Goal: Check status: Check status

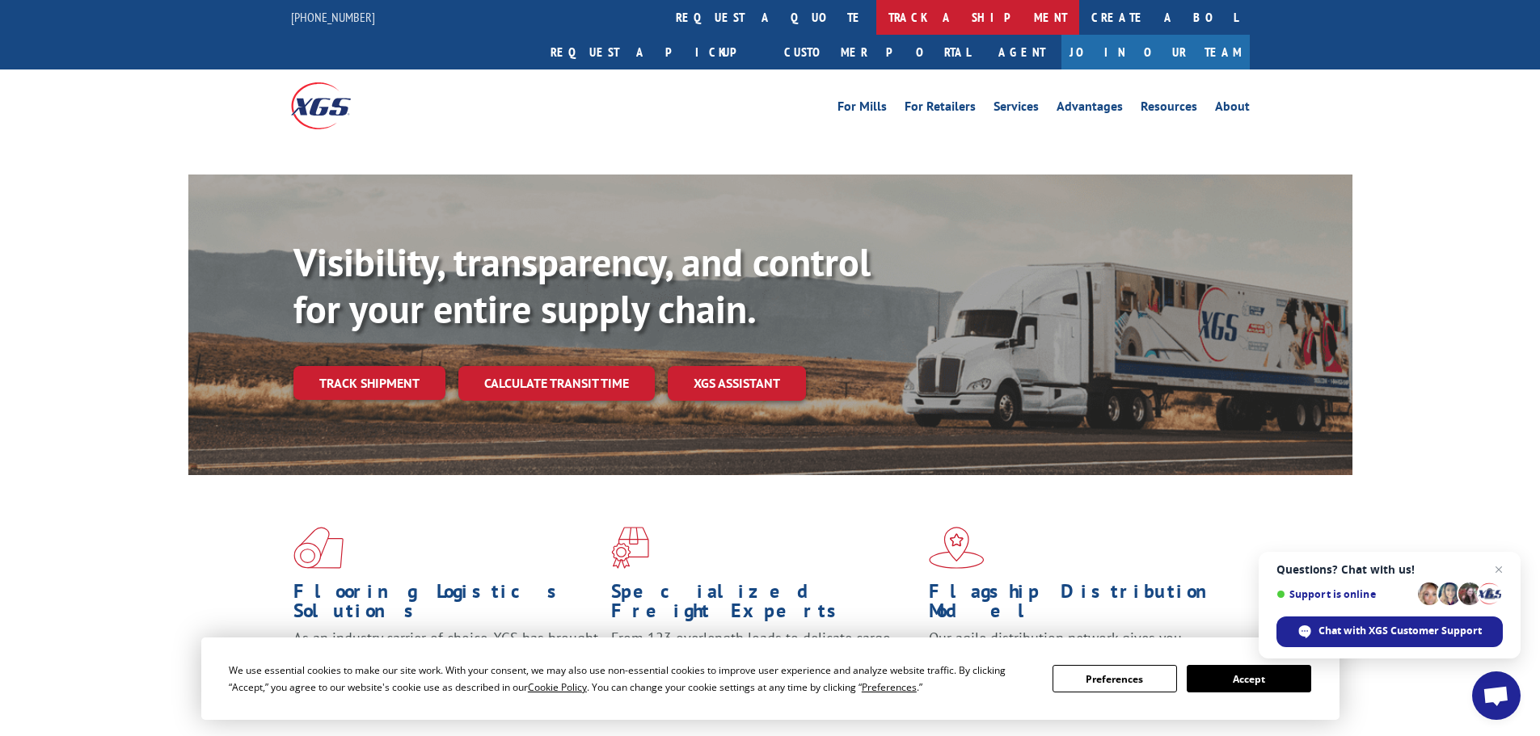
click at [876, 17] on link "track a shipment" at bounding box center [977, 17] width 203 height 35
click at [452, 366] on div "Track shipment" at bounding box center [375, 383] width 165 height 34
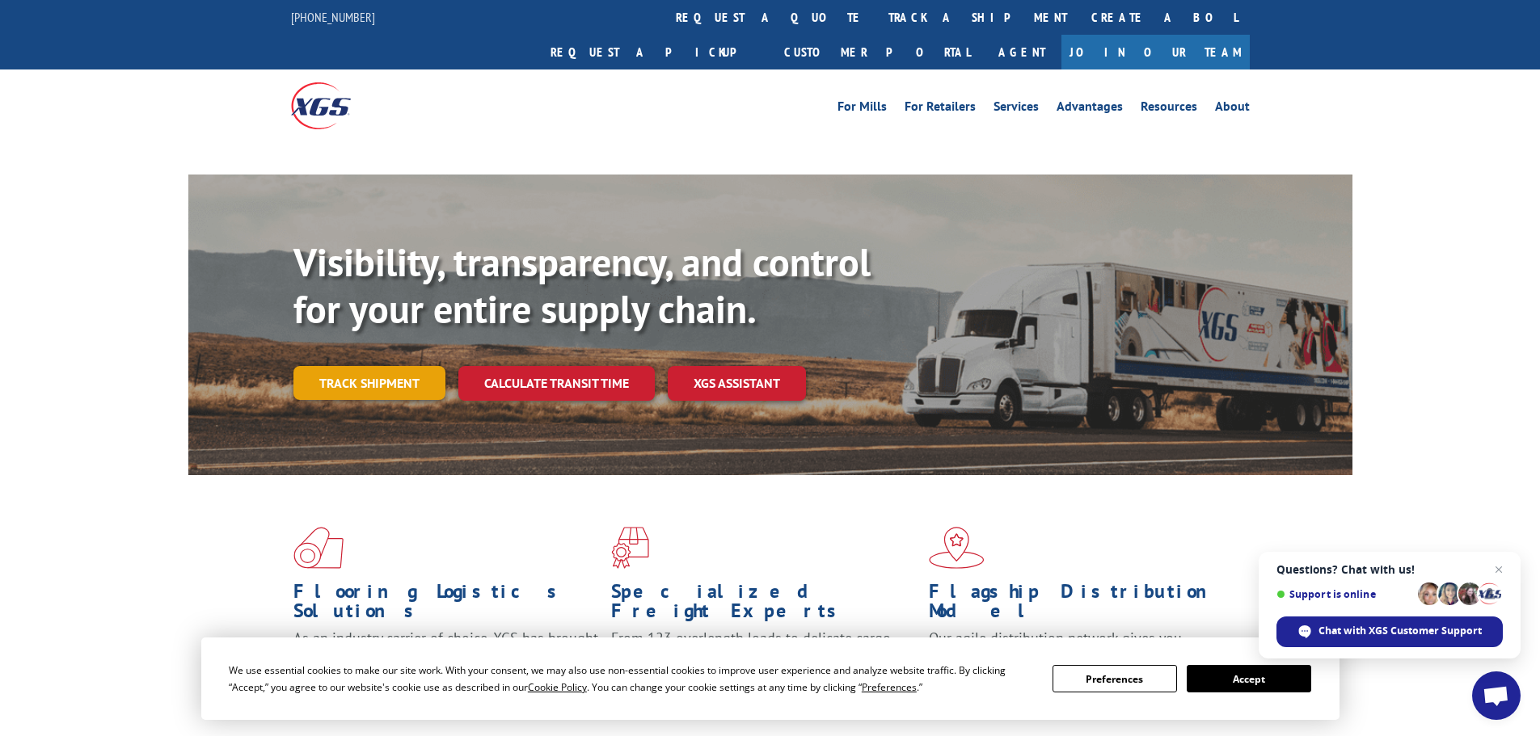
click at [432, 366] on link "Track shipment" at bounding box center [369, 383] width 152 height 34
click at [418, 366] on link "Track shipment" at bounding box center [369, 383] width 152 height 34
click at [1234, 697] on div "We use essential cookies to make our site work. With your consent, we may also …" at bounding box center [770, 679] width 1138 height 82
click at [1238, 686] on button "Accept" at bounding box center [1249, 678] width 124 height 27
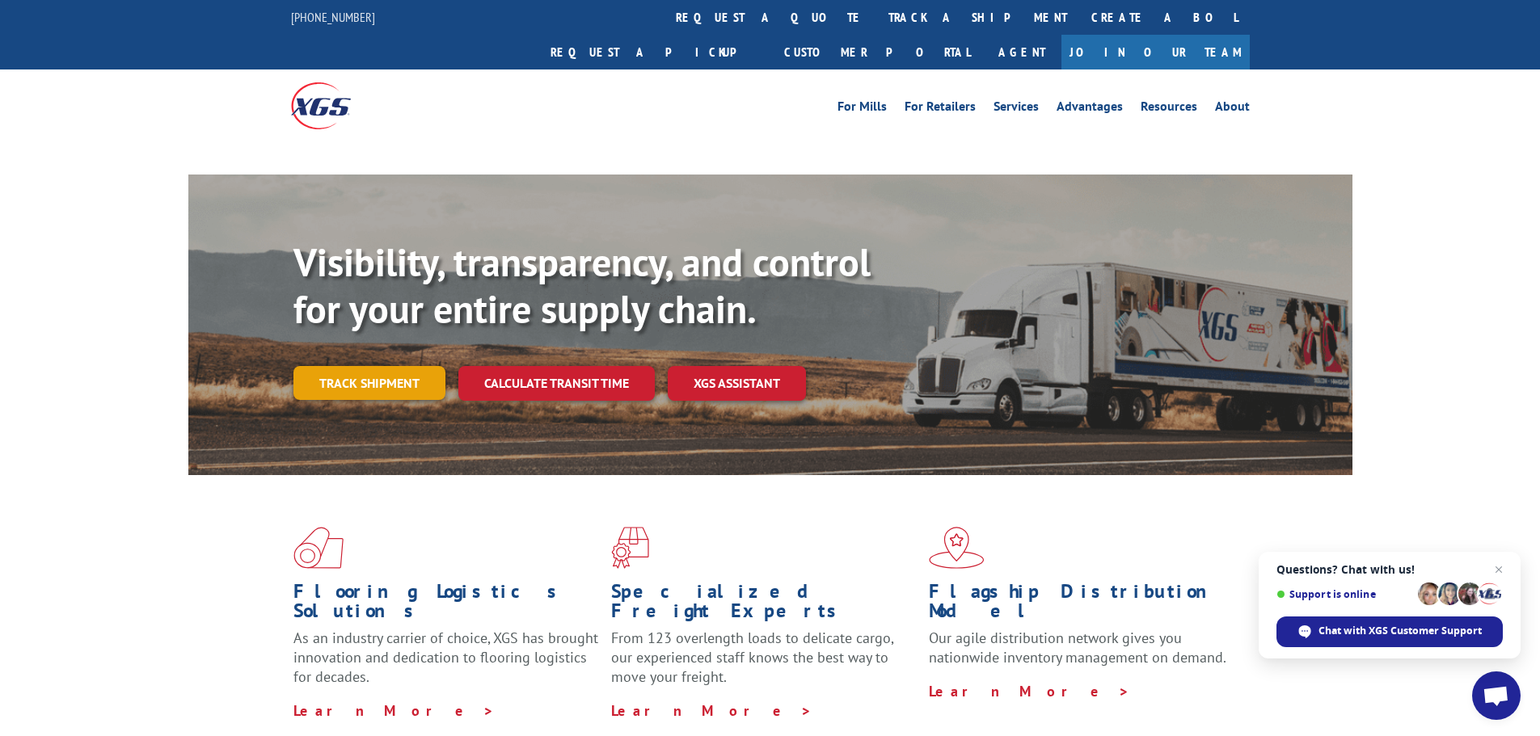
click at [374, 366] on link "Track shipment" at bounding box center [369, 383] width 152 height 34
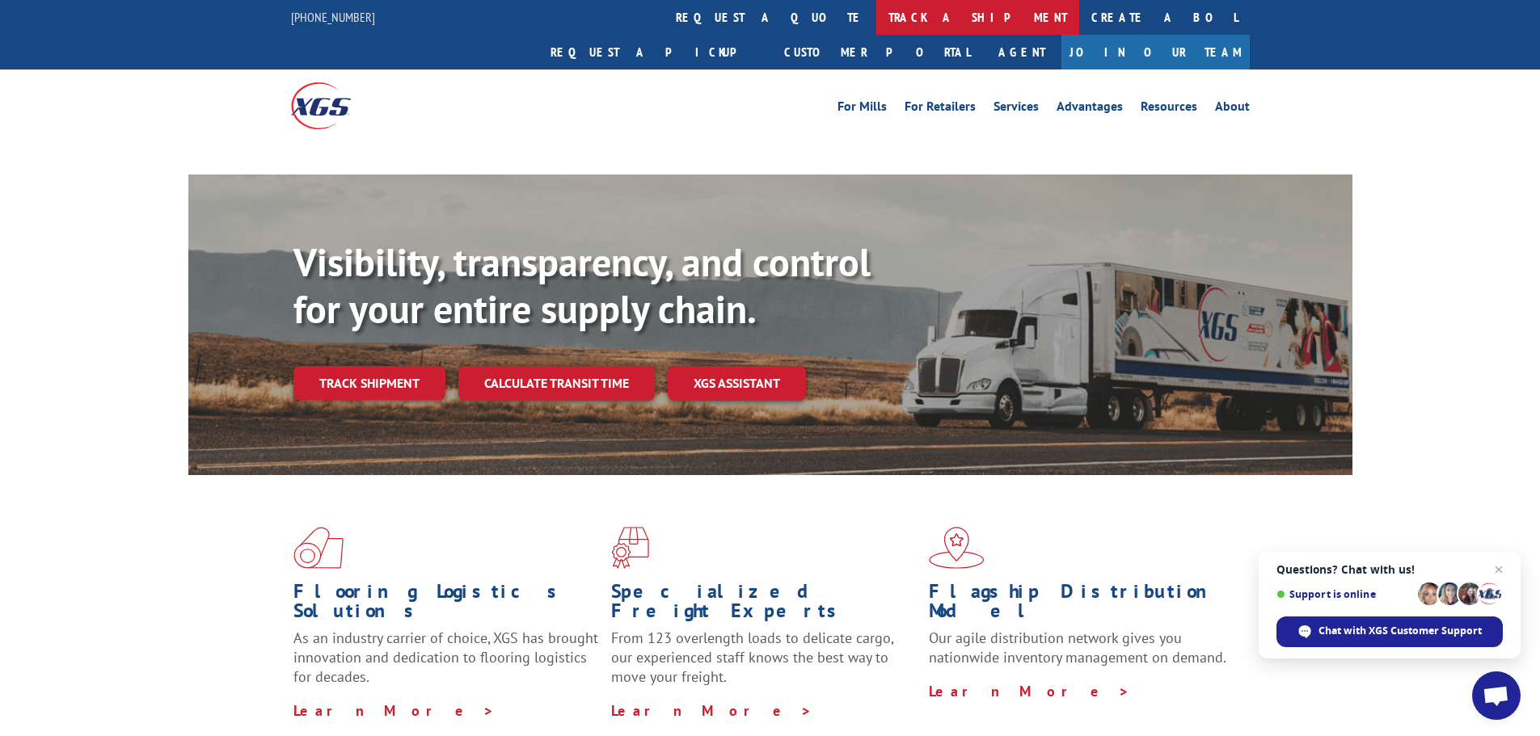
click at [876, 18] on link "track a shipment" at bounding box center [977, 17] width 203 height 35
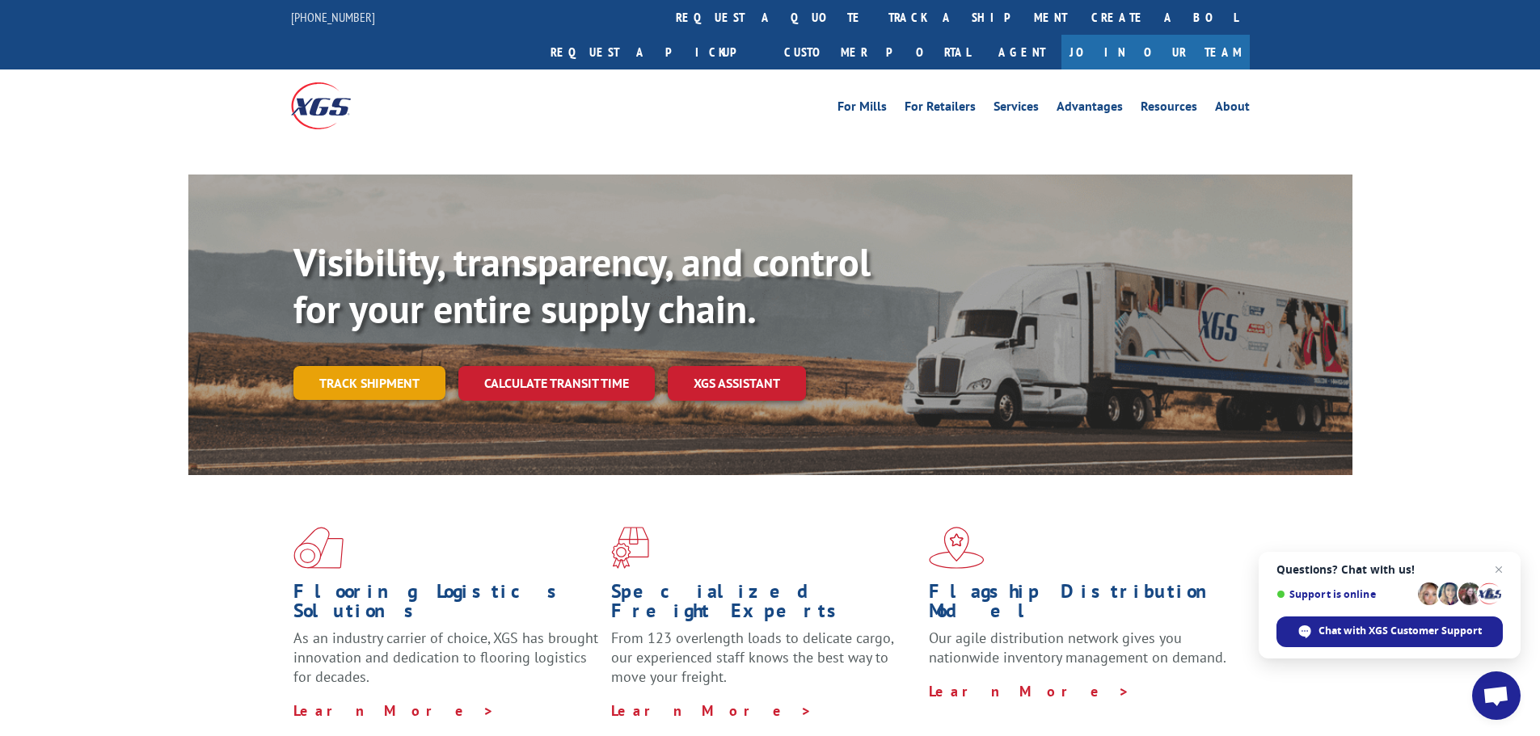
click at [402, 366] on link "Track shipment" at bounding box center [369, 383] width 152 height 34
click at [408, 366] on link "Track shipment" at bounding box center [369, 383] width 152 height 34
click at [384, 366] on link "Track shipment" at bounding box center [369, 383] width 152 height 34
click at [343, 366] on link "Track shipment" at bounding box center [369, 383] width 152 height 34
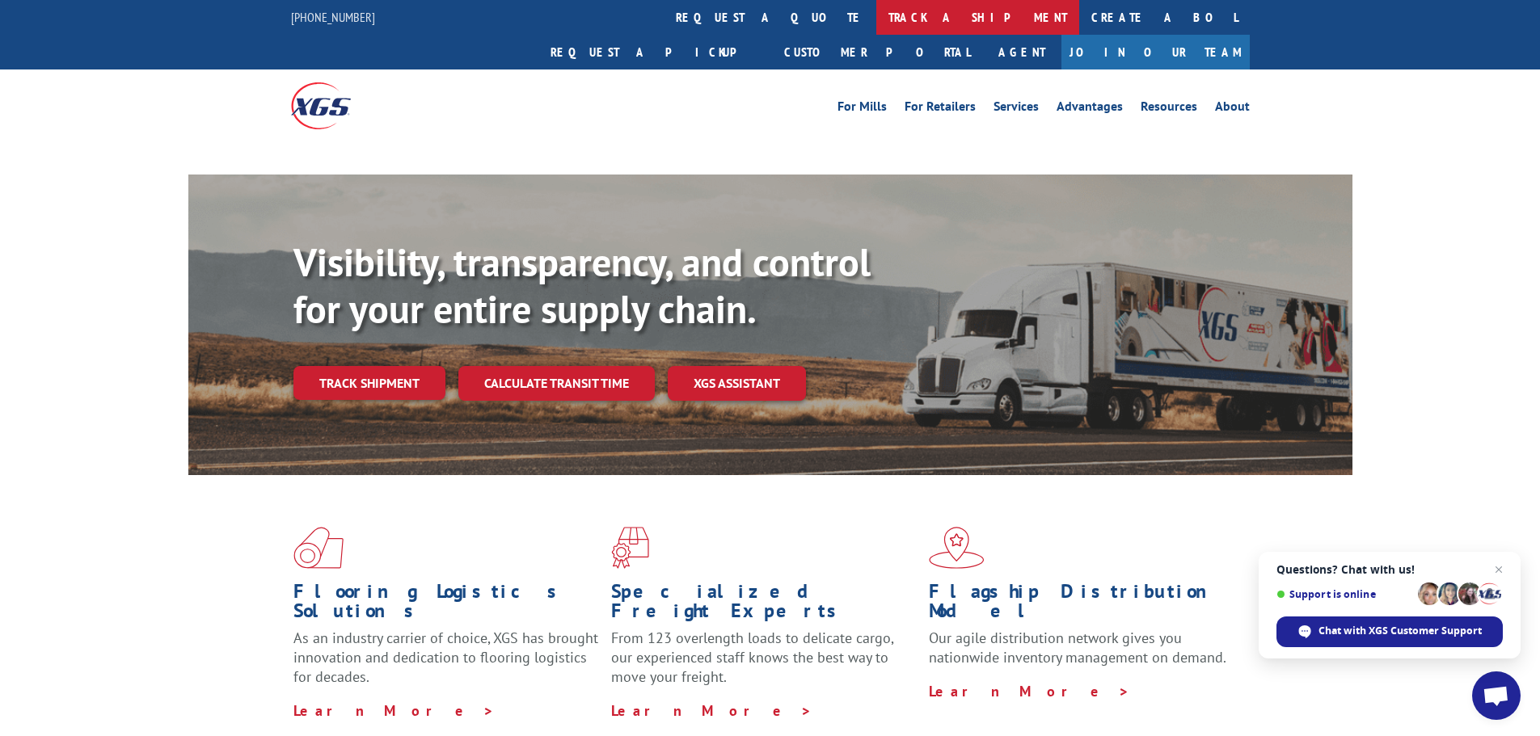
click at [876, 27] on link "track a shipment" at bounding box center [977, 17] width 203 height 35
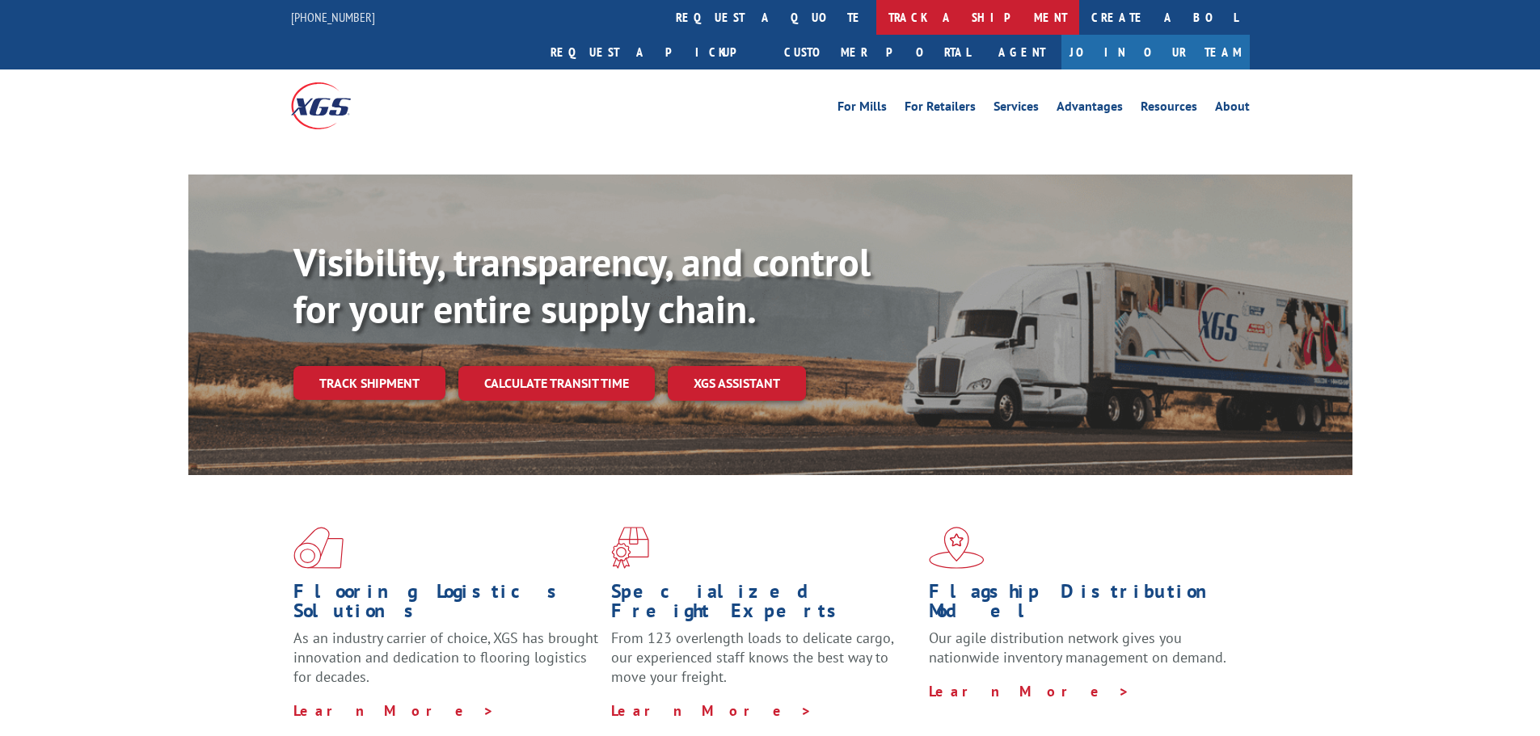
click at [876, 19] on link "track a shipment" at bounding box center [977, 17] width 203 height 35
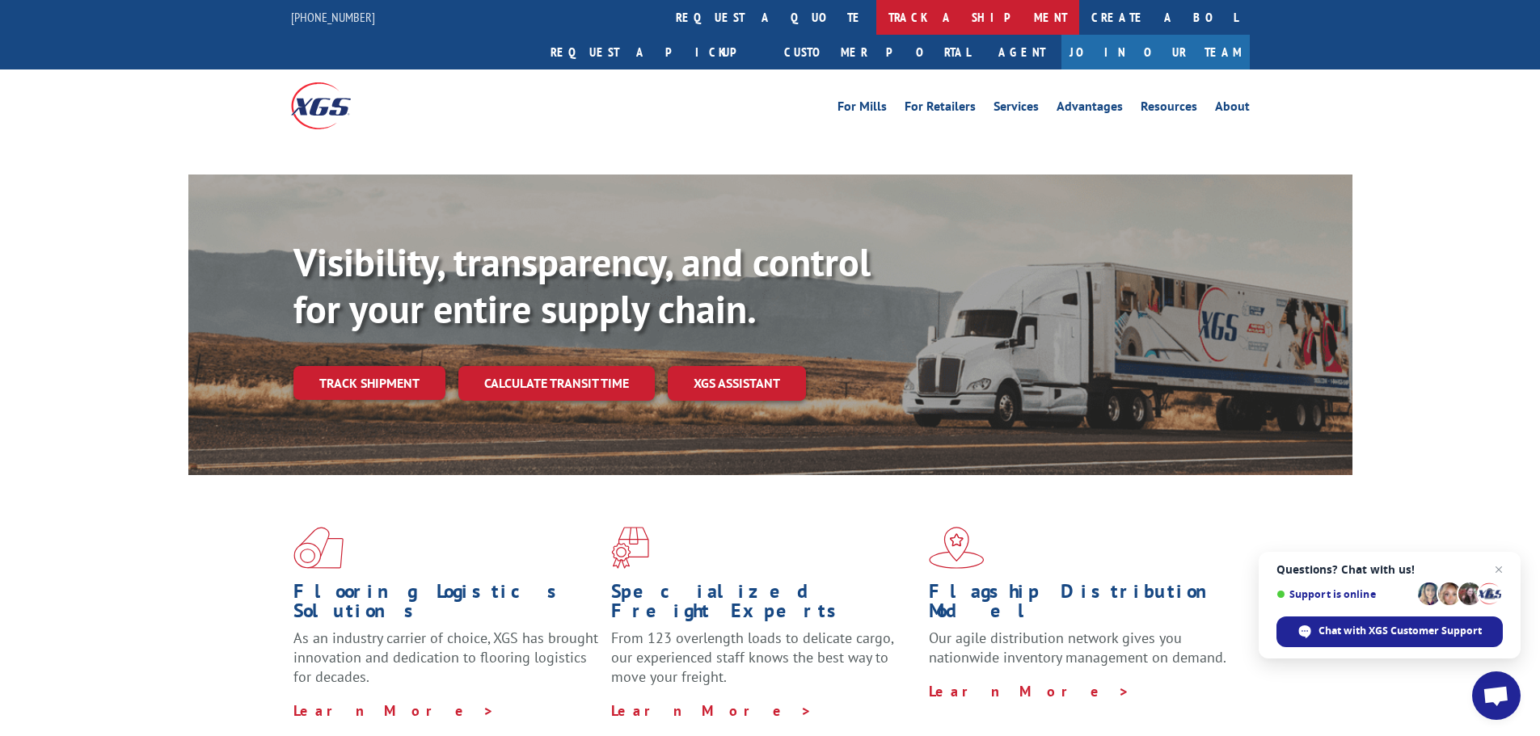
click at [876, 19] on link "track a shipment" at bounding box center [977, 17] width 203 height 35
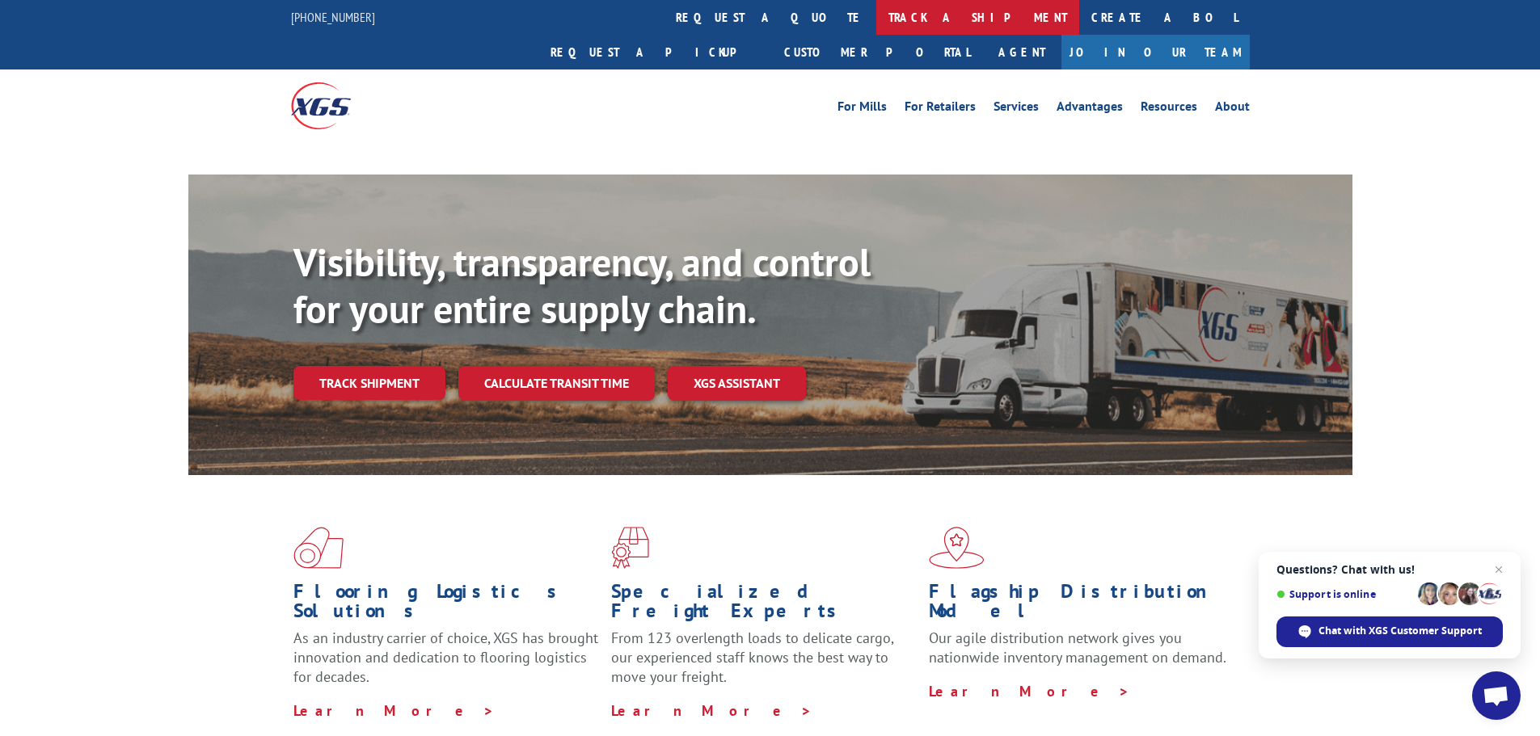
click at [876, 19] on link "track a shipment" at bounding box center [977, 17] width 203 height 35
click at [876, 15] on link "track a shipment" at bounding box center [977, 17] width 203 height 35
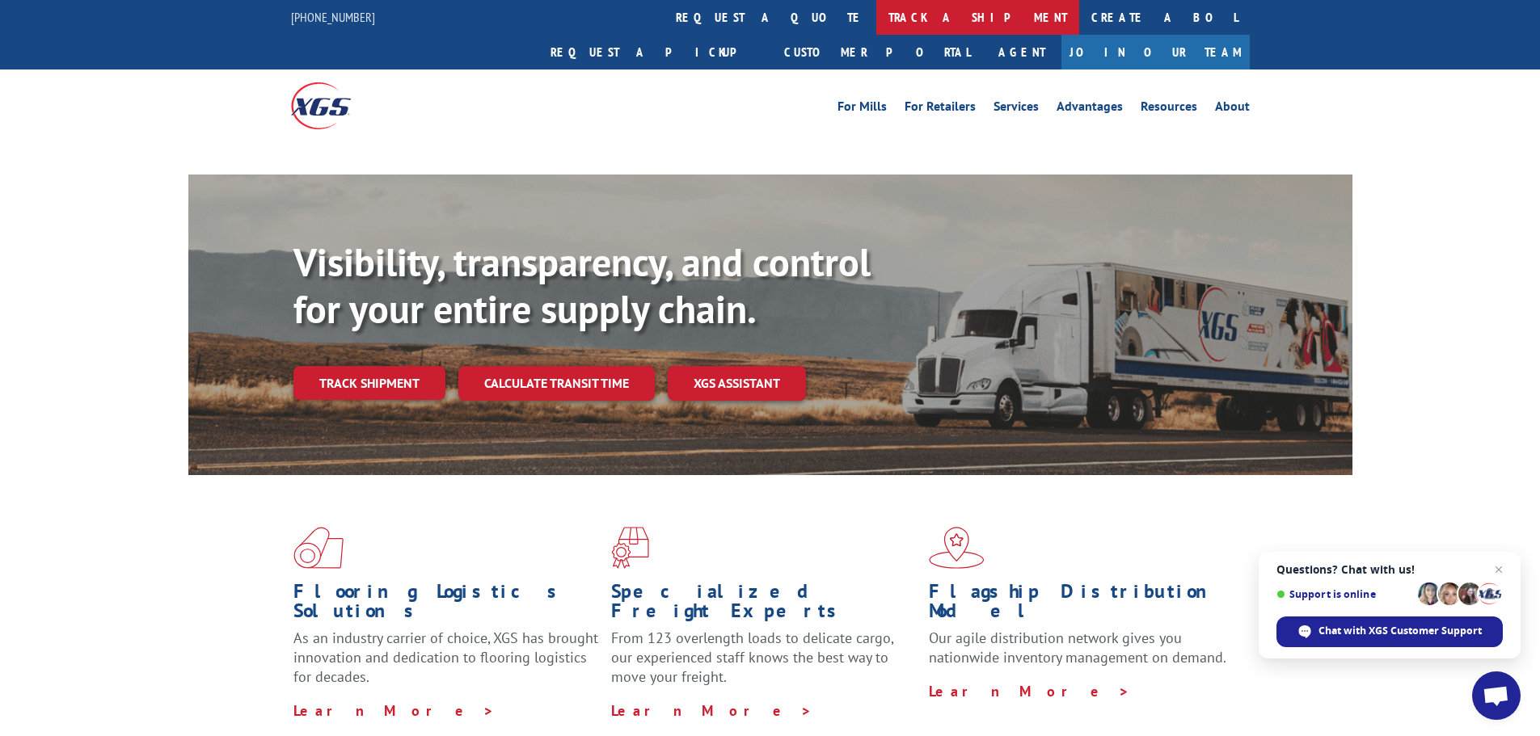
click at [876, 8] on link "track a shipment" at bounding box center [977, 17] width 203 height 35
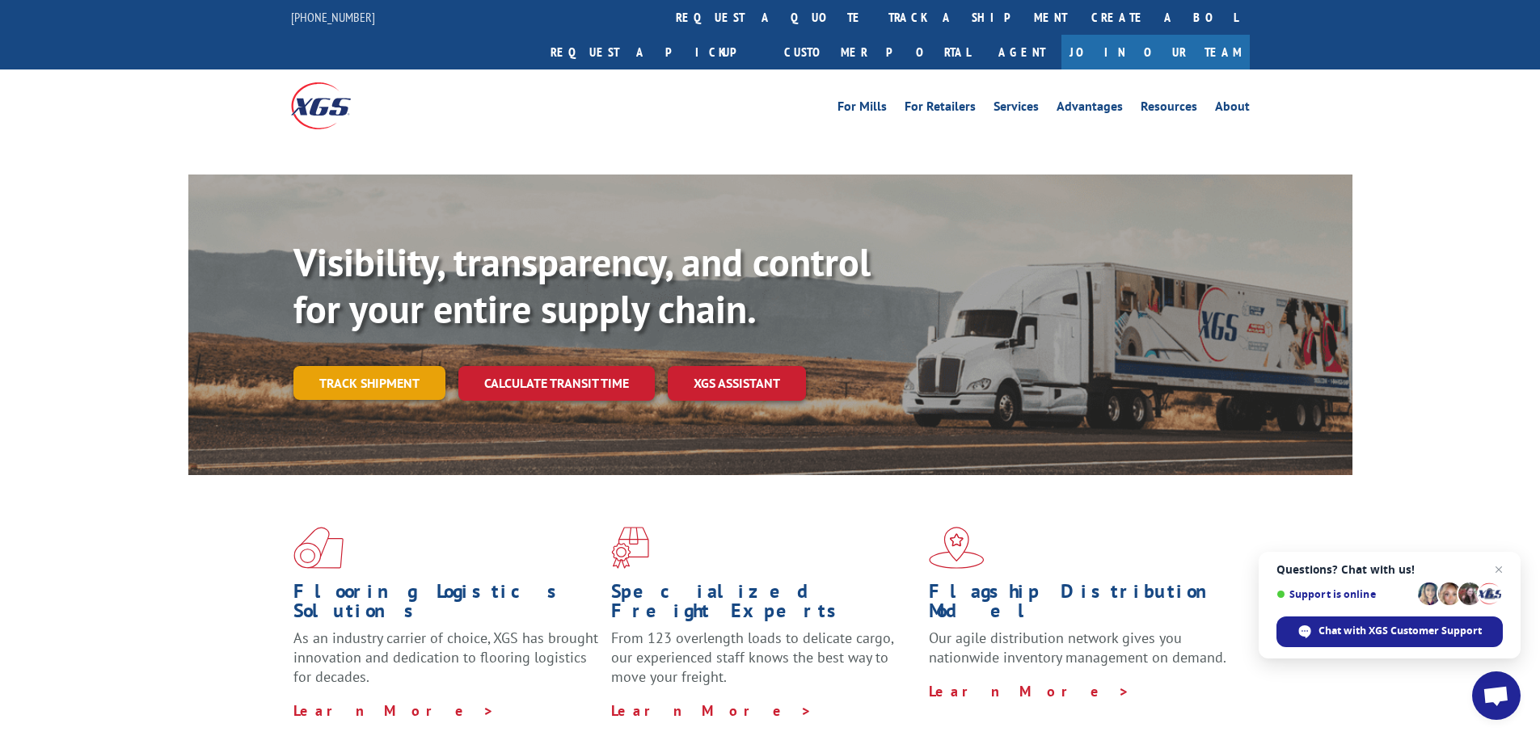
click at [371, 366] on link "Track shipment" at bounding box center [369, 383] width 152 height 34
click at [391, 366] on link "Track shipment" at bounding box center [369, 383] width 152 height 34
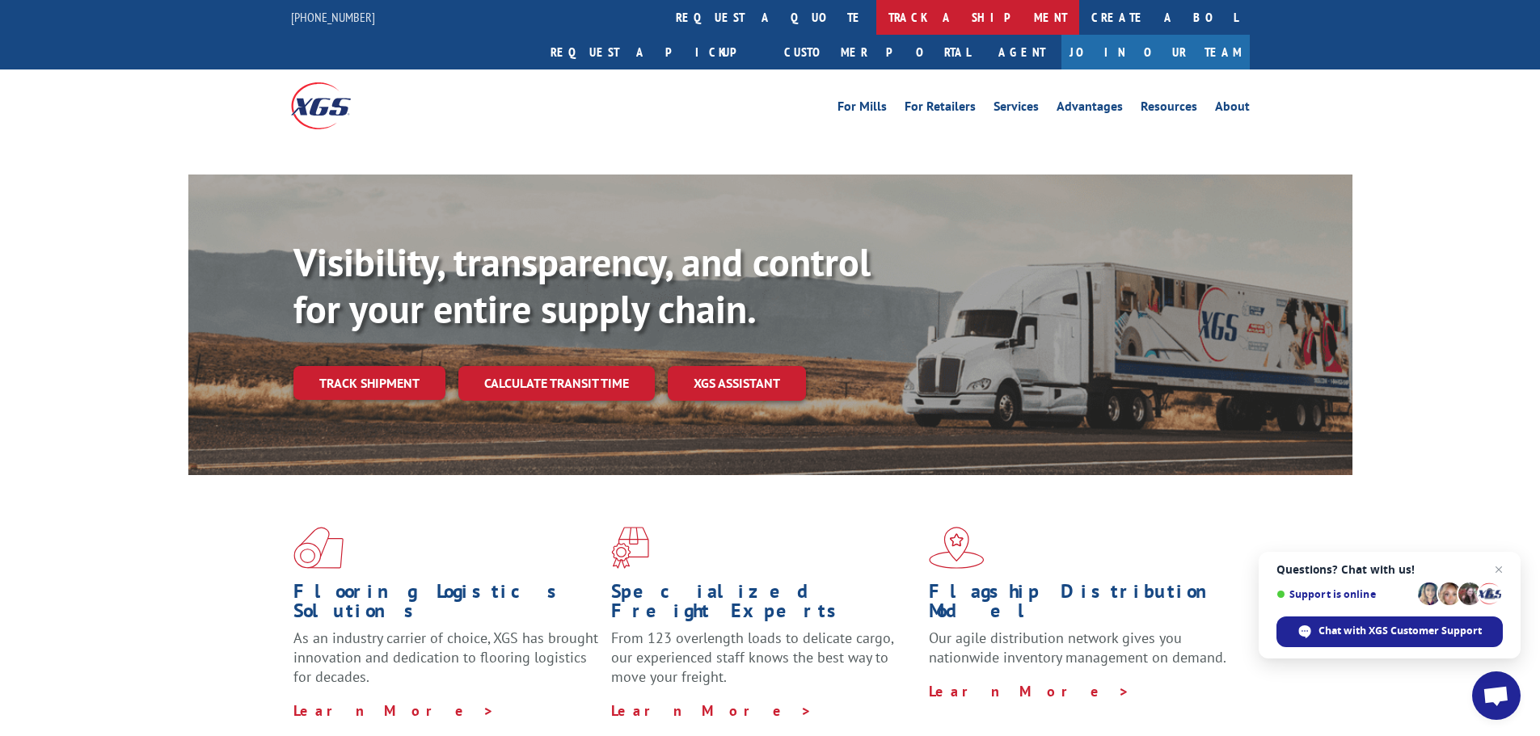
click at [876, 24] on link "track a shipment" at bounding box center [977, 17] width 203 height 35
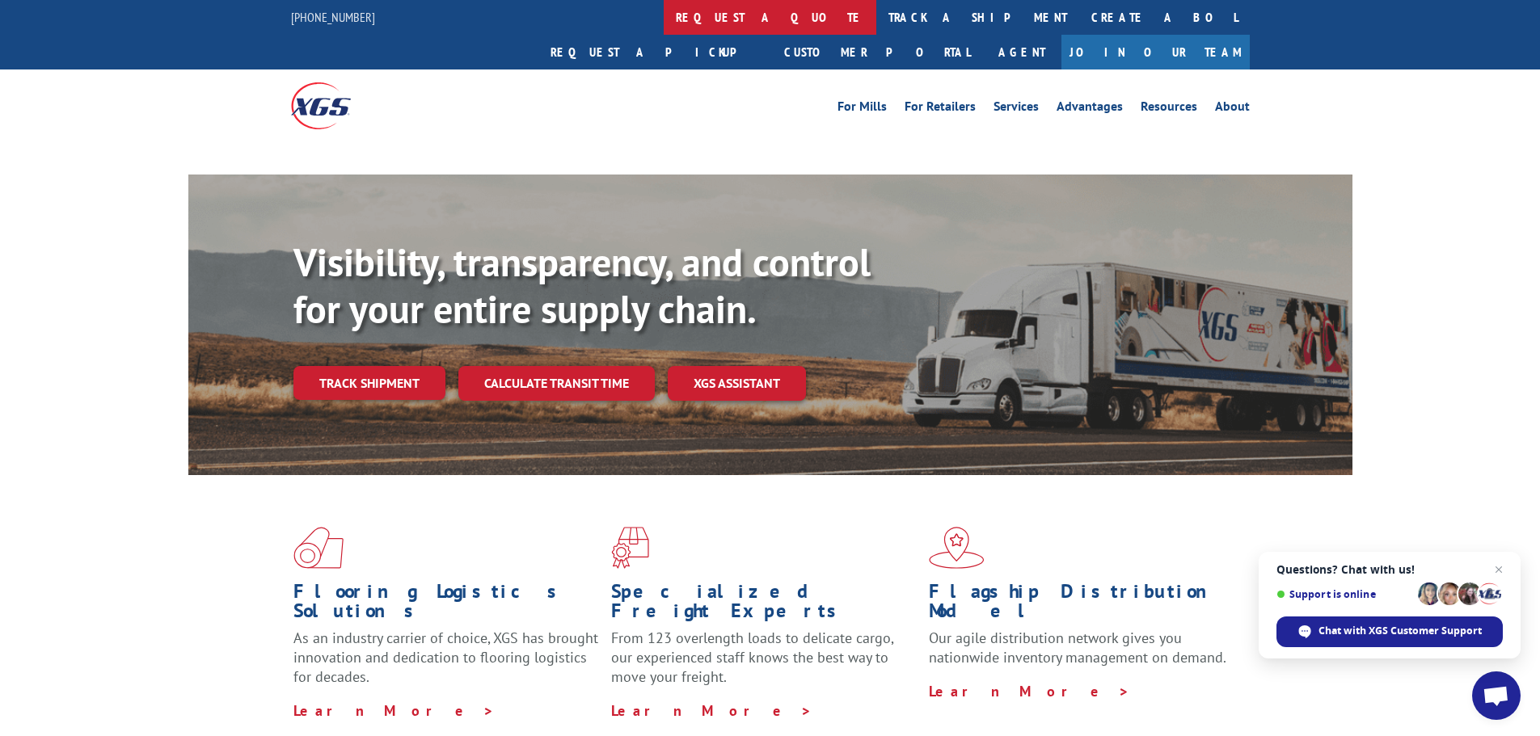
click at [664, 29] on link "request a quote" at bounding box center [770, 17] width 213 height 35
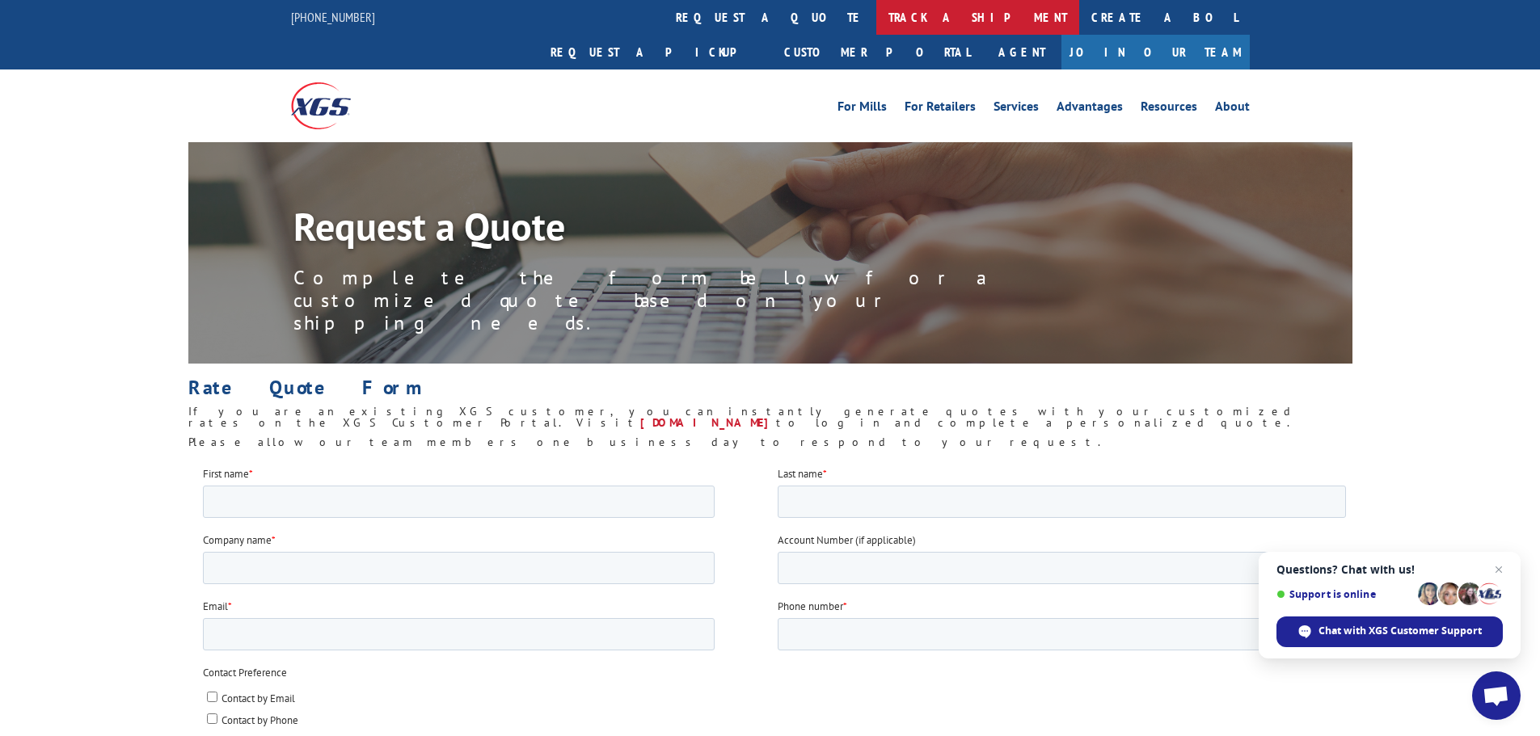
click at [876, 16] on link "track a shipment" at bounding box center [977, 17] width 203 height 35
click at [876, 19] on link "track a shipment" at bounding box center [977, 17] width 203 height 35
click at [876, 15] on link "track a shipment" at bounding box center [977, 17] width 203 height 35
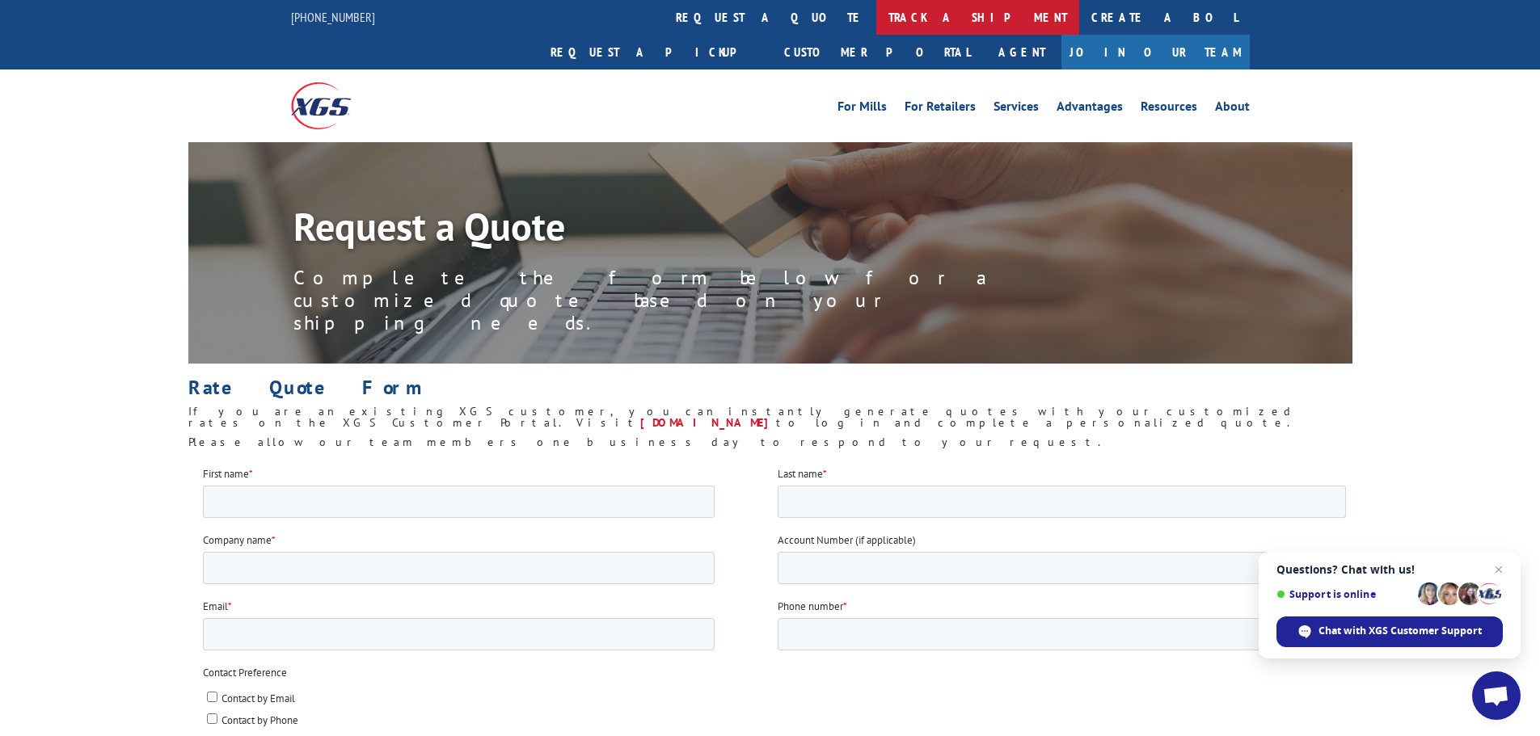
click at [876, 16] on link "track a shipment" at bounding box center [977, 17] width 203 height 35
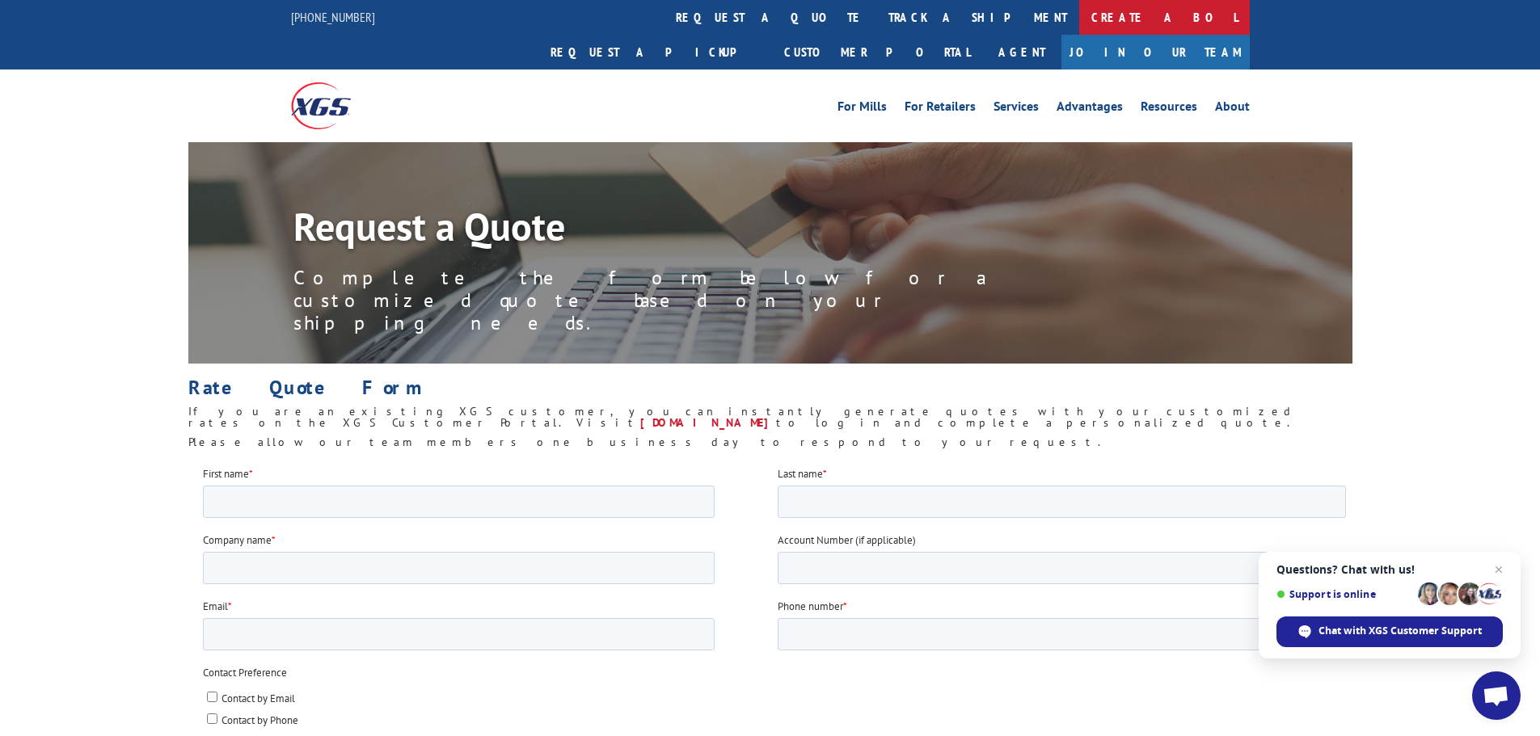
click at [1079, 19] on link "Create a BOL" at bounding box center [1164, 17] width 171 height 35
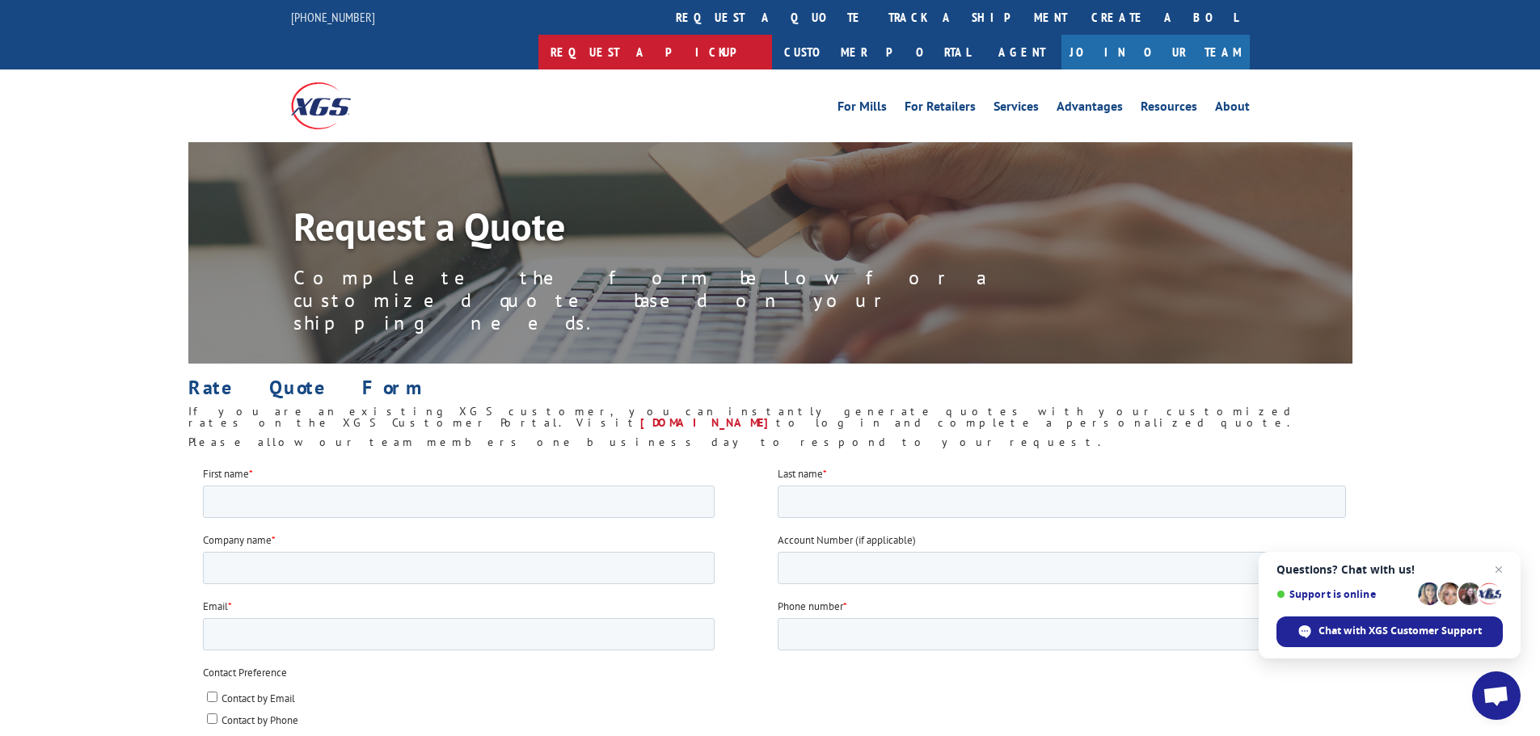
click at [772, 35] on link "Request a pickup" at bounding box center [655, 52] width 234 height 35
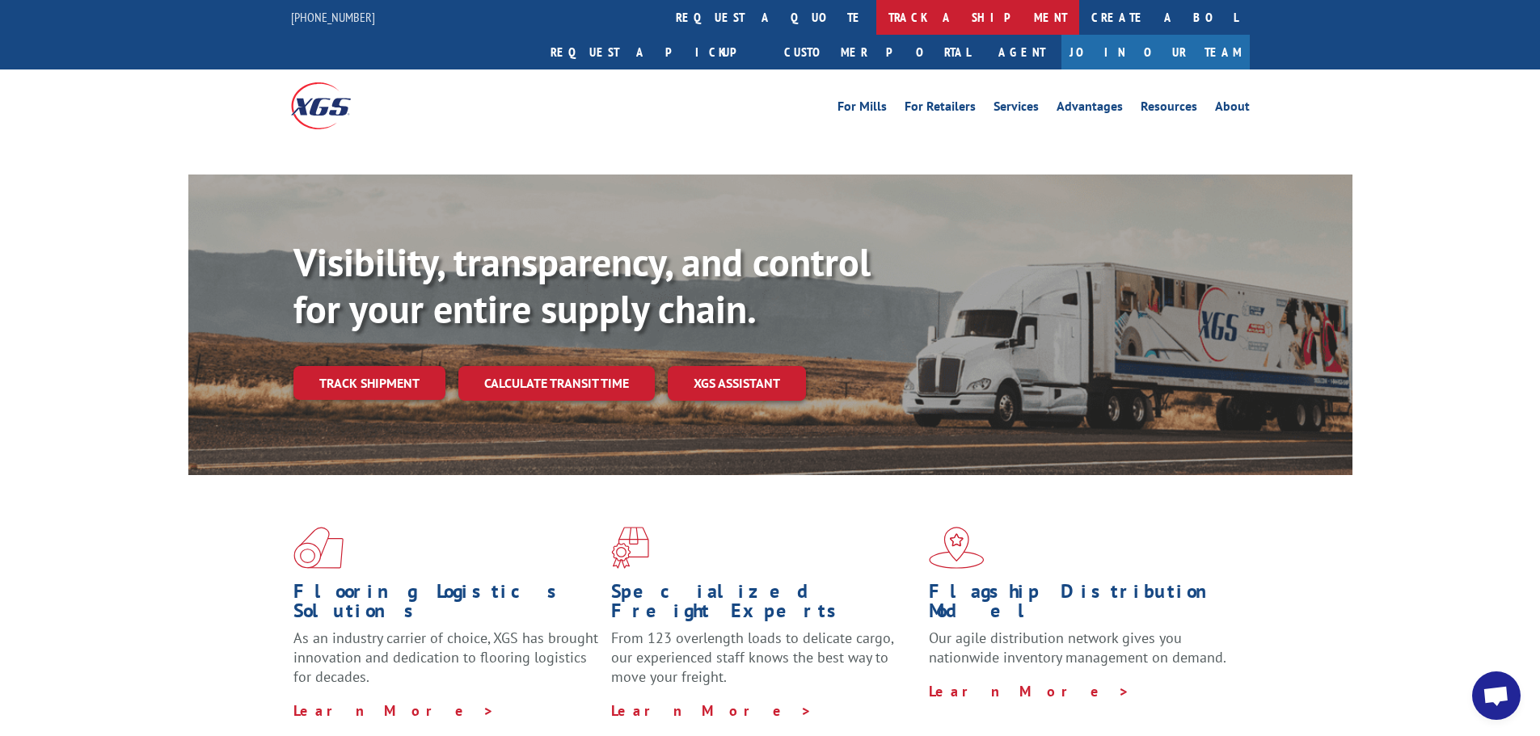
click at [876, 22] on link "track a shipment" at bounding box center [977, 17] width 203 height 35
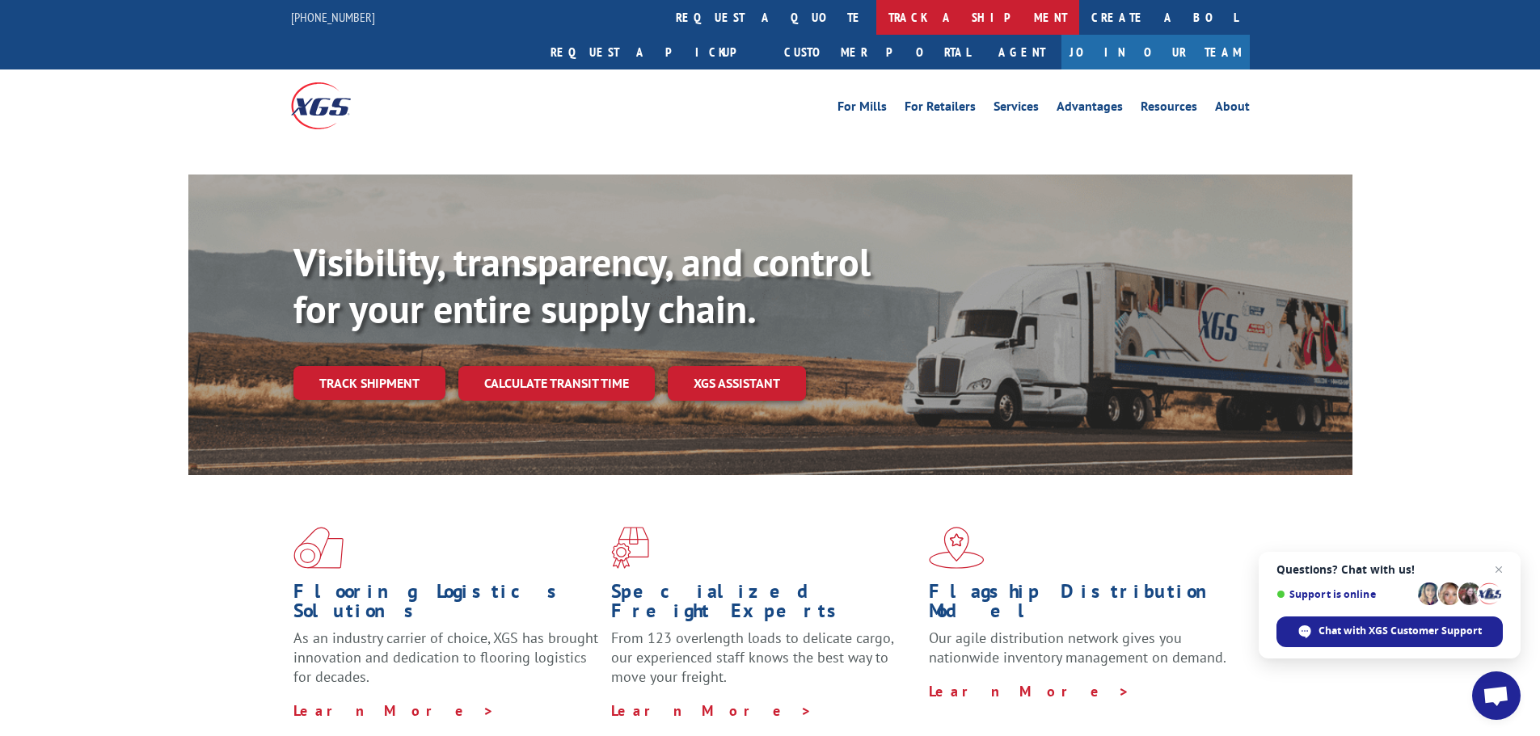
click at [876, 21] on link "track a shipment" at bounding box center [977, 17] width 203 height 35
click at [876, 19] on link "track a shipment" at bounding box center [977, 17] width 203 height 35
click at [876, 16] on link "track a shipment" at bounding box center [977, 17] width 203 height 35
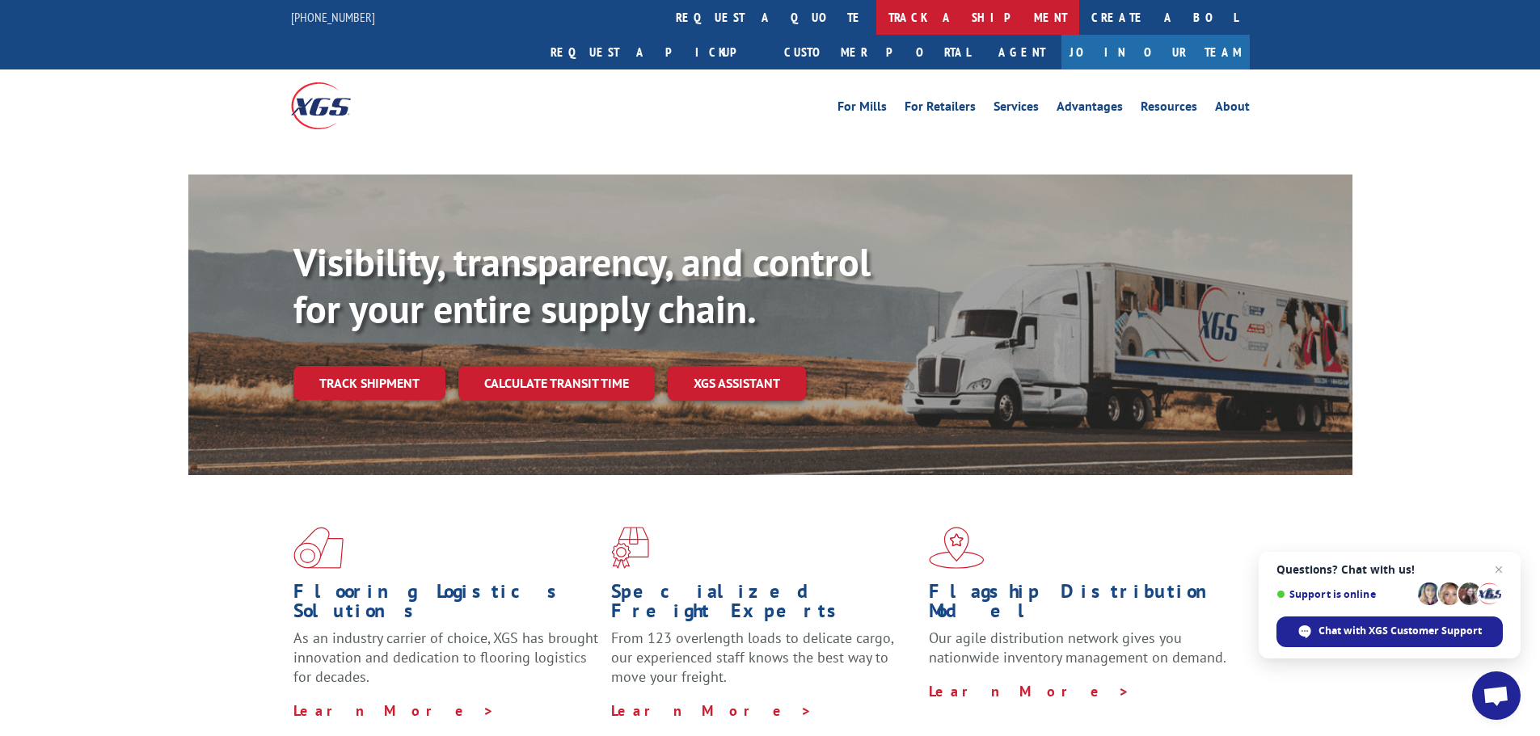
click at [876, 16] on link "track a shipment" at bounding box center [977, 17] width 203 height 35
click at [876, 14] on link "track a shipment" at bounding box center [977, 17] width 203 height 35
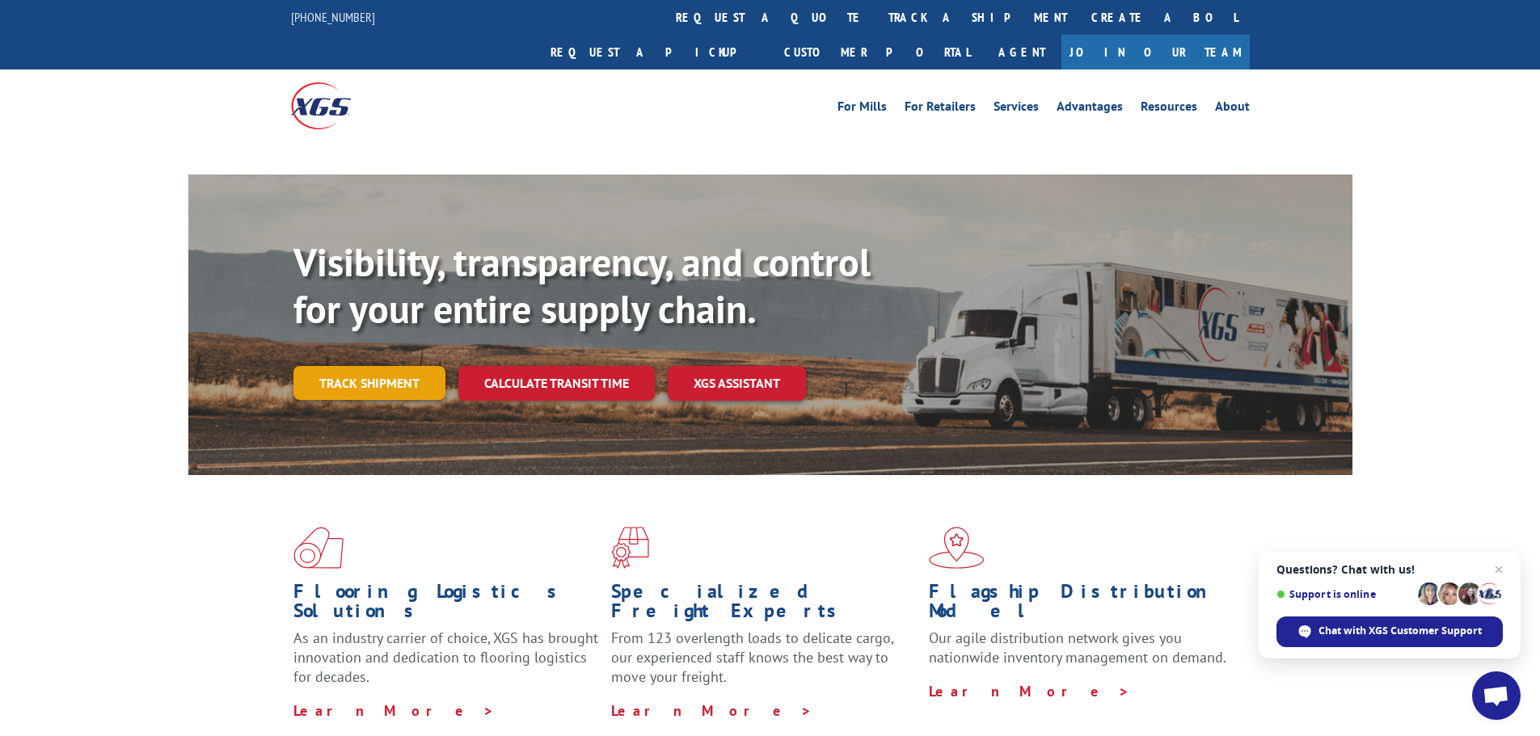
click at [432, 366] on link "Track shipment" at bounding box center [369, 383] width 152 height 34
click at [428, 366] on link "Track shipment" at bounding box center [369, 383] width 152 height 34
click at [373, 366] on link "Track shipment" at bounding box center [369, 383] width 152 height 34
